Goal: Navigation & Orientation: Find specific page/section

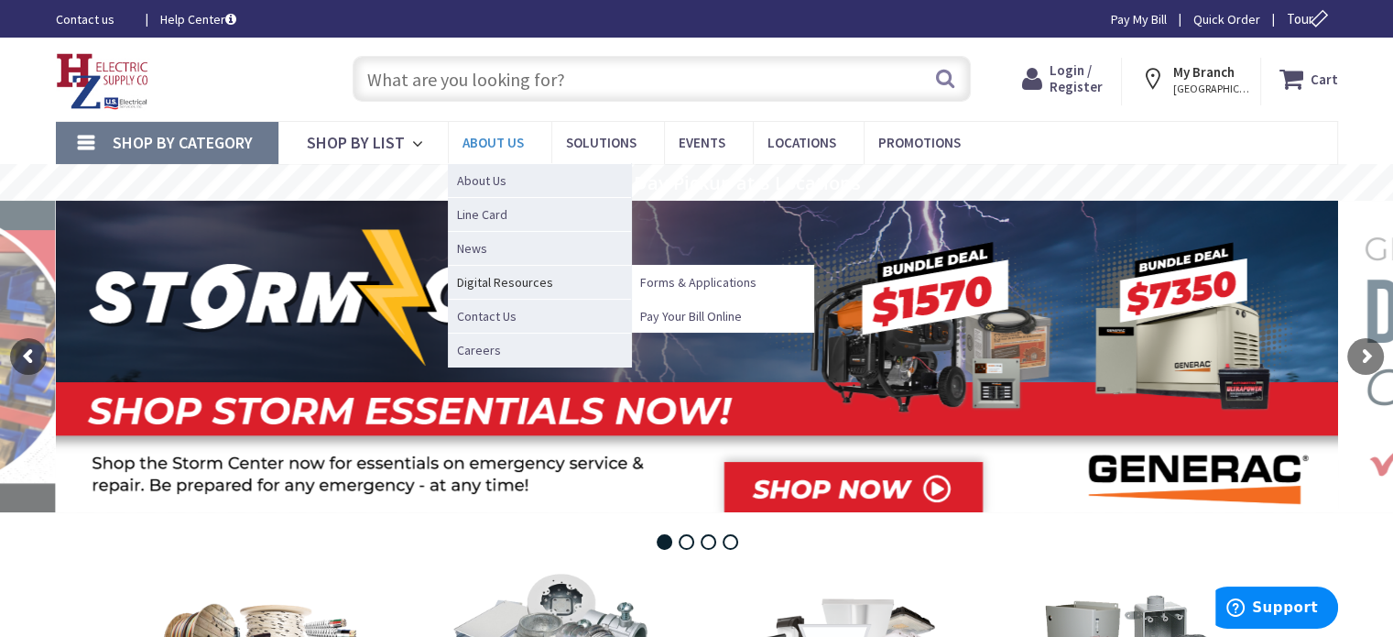
click at [493, 282] on span "Digital Resources" at bounding box center [539, 282] width 183 height 34
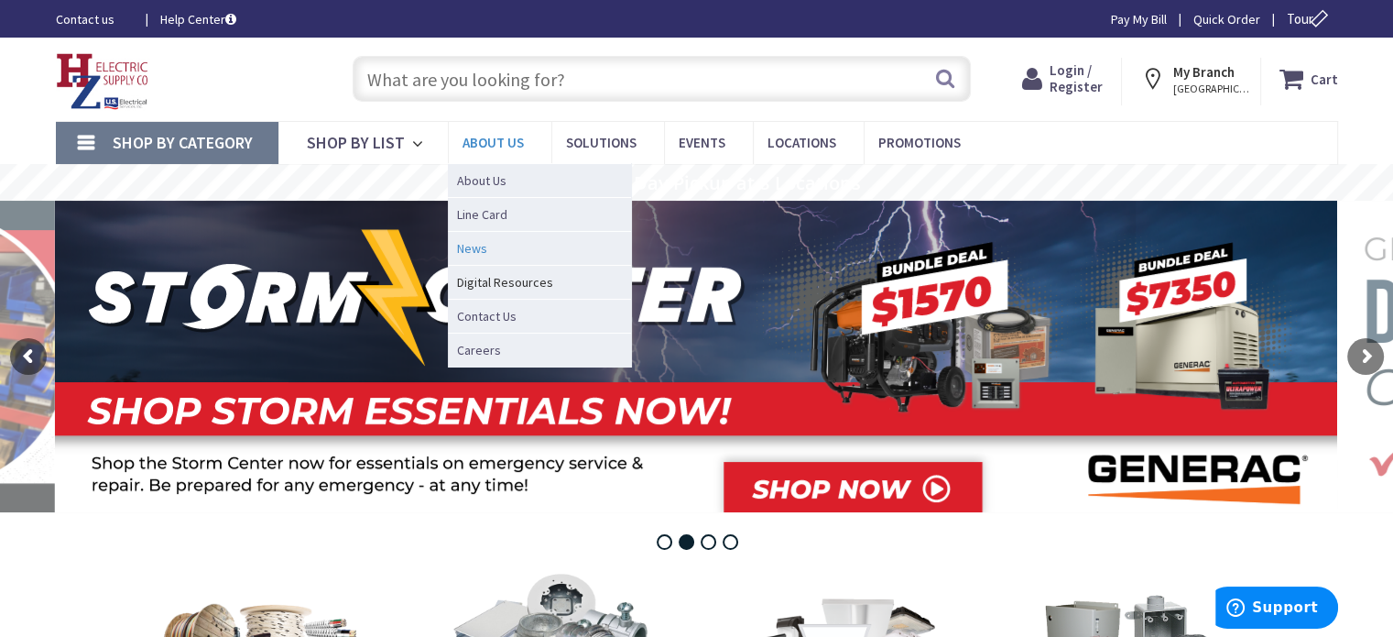
click at [487, 249] on link "News" at bounding box center [539, 248] width 183 height 34
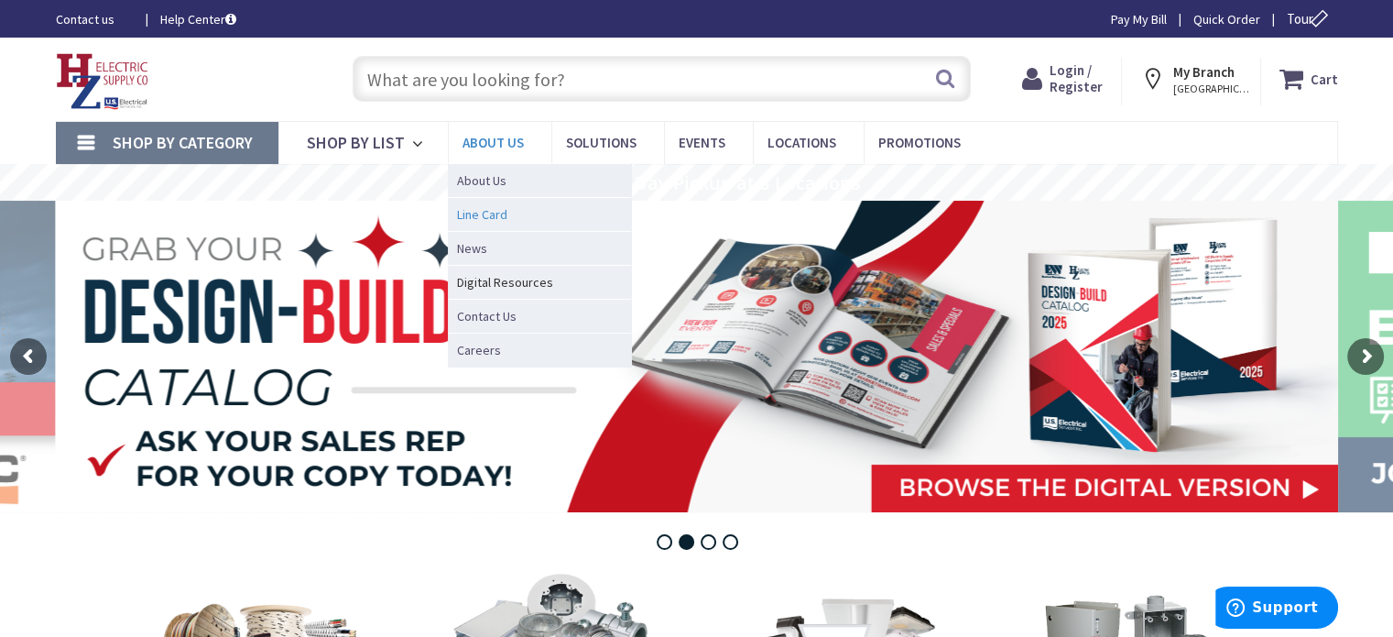
click at [479, 213] on span "Line Card" at bounding box center [482, 214] width 50 height 18
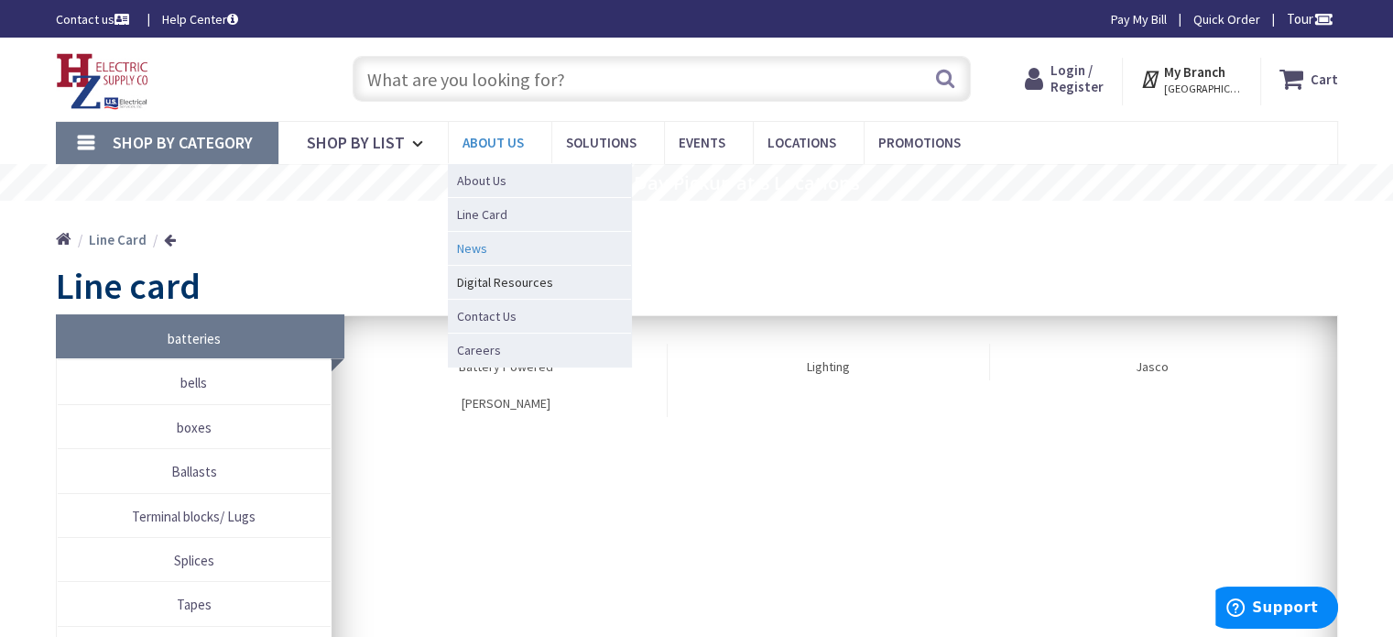
click at [485, 246] on link "News" at bounding box center [539, 248] width 183 height 34
